Goal: Transaction & Acquisition: Download file/media

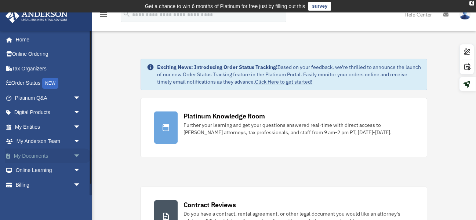
click at [77, 156] on span "arrow_drop_down" at bounding box center [80, 156] width 15 height 15
click at [64, 170] on link "Box" at bounding box center [51, 170] width 82 height 15
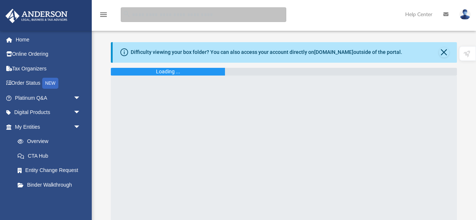
click at [172, 14] on input "search" at bounding box center [204, 14] width 166 height 15
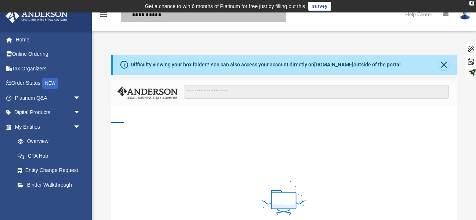
type input "**********"
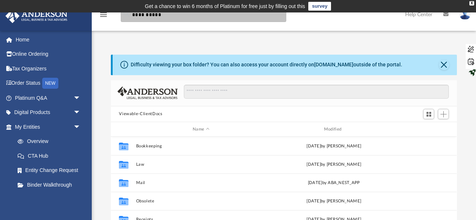
scroll to position [167, 346]
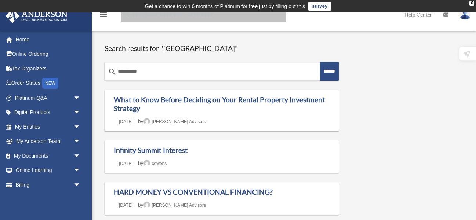
click at [158, 19] on input "Search for:" at bounding box center [204, 14] width 166 height 15
type input "**********"
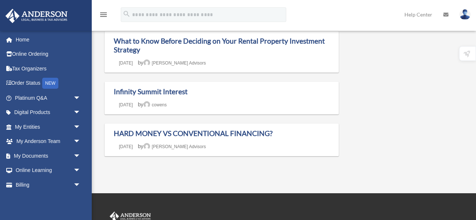
scroll to position [80, 0]
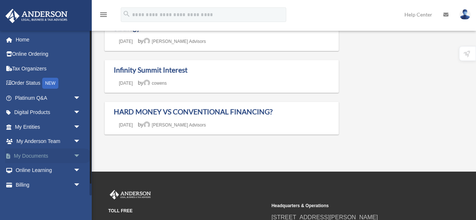
click at [56, 153] on link "My Documents arrow_drop_down" at bounding box center [48, 156] width 87 height 15
click at [48, 155] on link "My Documents arrow_drop_down" at bounding box center [48, 156] width 87 height 15
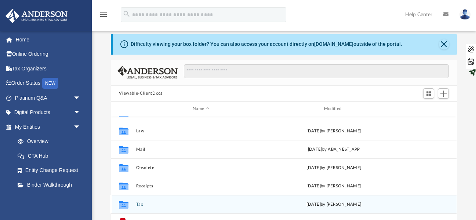
scroll to position [12, 0]
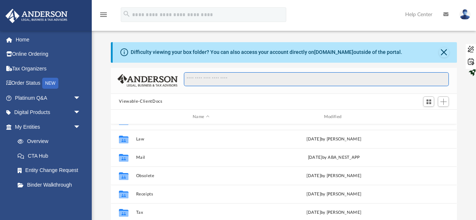
click at [228, 73] on input "Search files and folders" at bounding box center [316, 79] width 265 height 14
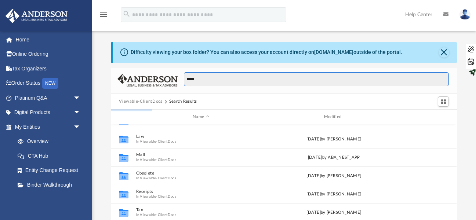
scroll to position [0, 0]
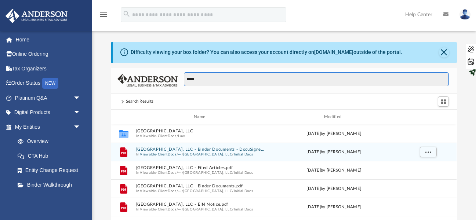
type input "*****"
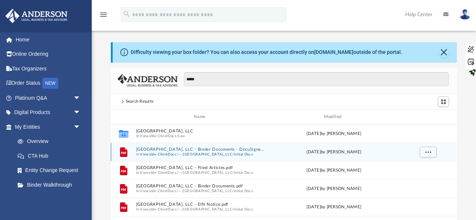
click at [190, 149] on button "North Park Townhome, LLC - Binder Documents - DocuSigned.pdf" at bounding box center [201, 150] width 130 height 5
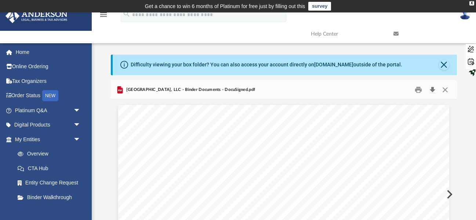
click at [434, 91] on button "Download" at bounding box center [432, 89] width 13 height 11
